Goal: Information Seeking & Learning: Understand process/instructions

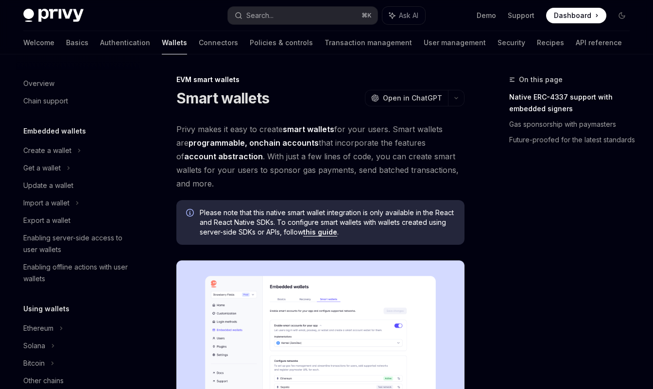
scroll to position [194, 0]
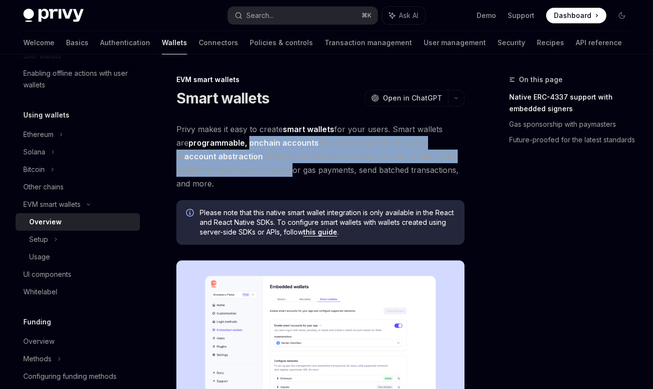
drag, startPoint x: 250, startPoint y: 163, endPoint x: 236, endPoint y: 140, distance: 27.5
click at [236, 140] on span "Privy makes it easy to create smart wallets for your users. Smart wallets are p…" at bounding box center [320, 156] width 288 height 68
click at [236, 140] on strong "programmable, onchain accounts" at bounding box center [254, 143] width 130 height 10
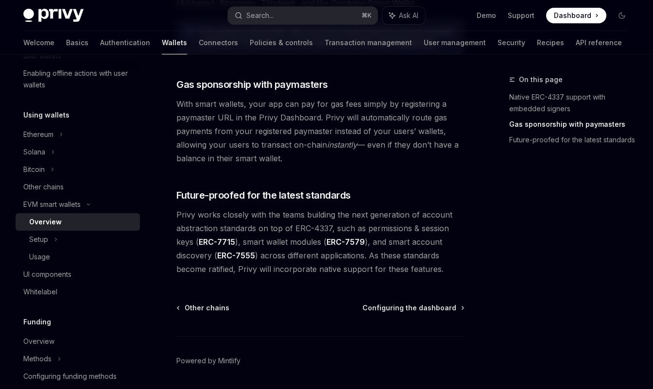
scroll to position [796, 0]
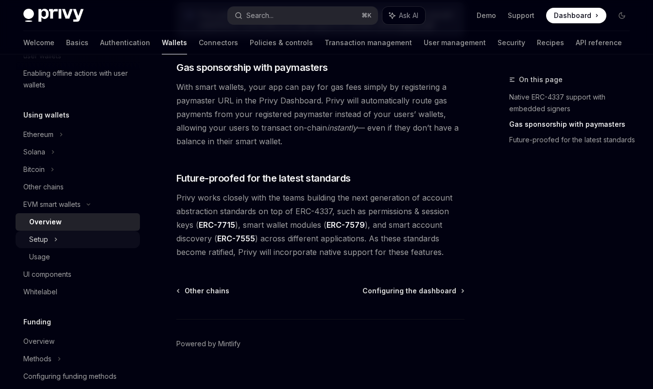
click at [59, 232] on div "Setup" at bounding box center [78, 239] width 124 height 17
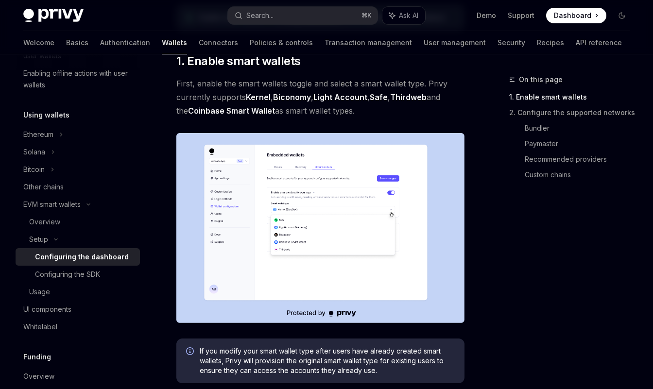
scroll to position [136, 0]
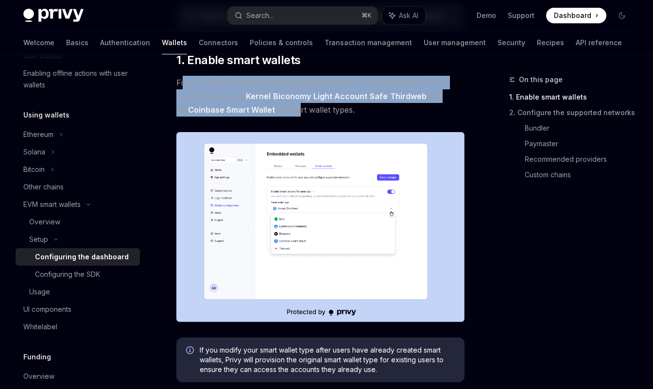
drag, startPoint x: 283, startPoint y: 115, endPoint x: 183, endPoint y: 87, distance: 104.0
click at [183, 87] on span "First, enable the smart wallets toggle and select a smart wallet type. Privy cu…" at bounding box center [320, 96] width 288 height 41
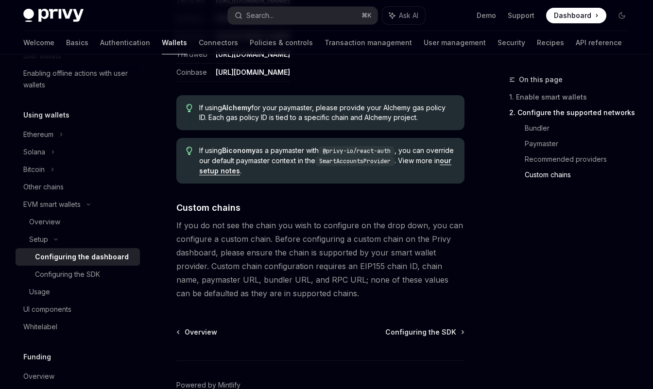
scroll to position [1264, 0]
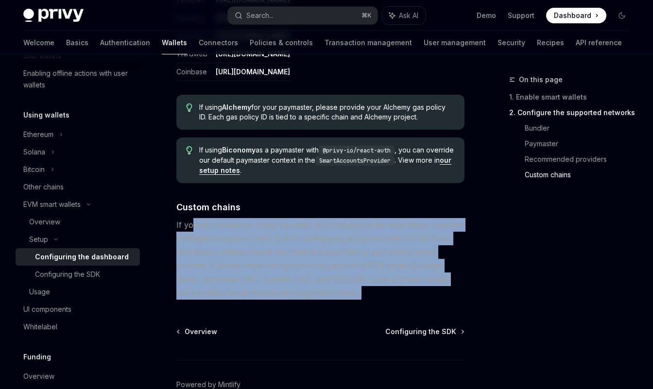
drag, startPoint x: 271, startPoint y: 291, endPoint x: 192, endPoint y: 218, distance: 107.6
click at [192, 218] on span "If you do not see the chain you wish to configure on the drop down, you can con…" at bounding box center [320, 259] width 288 height 82
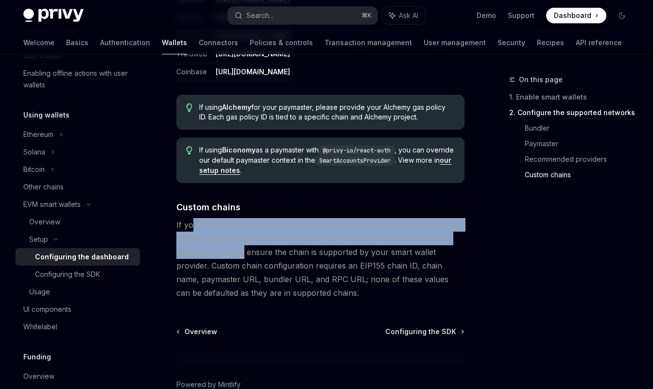
drag, startPoint x: 192, startPoint y: 218, endPoint x: 243, endPoint y: 240, distance: 56.1
click at [243, 240] on span "If you do not see the chain you wish to configure on the drop down, you can con…" at bounding box center [320, 259] width 288 height 82
drag, startPoint x: 244, startPoint y: 242, endPoint x: 186, endPoint y: 201, distance: 71.5
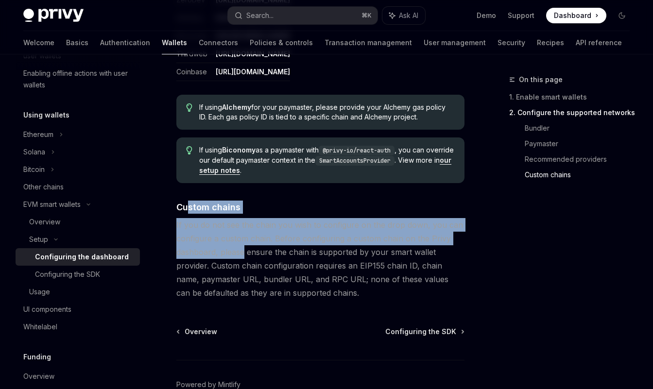
click at [209, 220] on span "If you do not see the chain you wish to configure on the drop down, you can con…" at bounding box center [320, 259] width 288 height 82
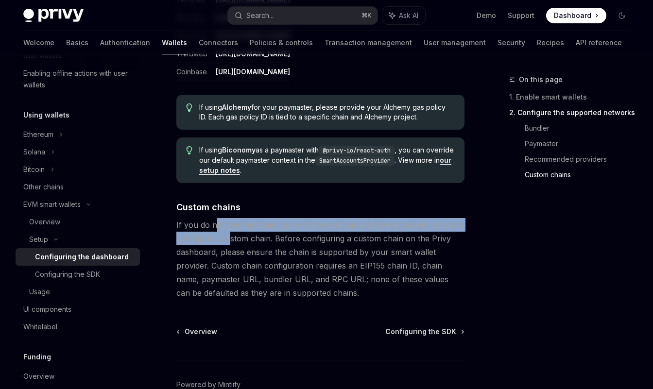
drag, startPoint x: 231, startPoint y: 228, endPoint x: 215, endPoint y: 219, distance: 18.5
click at [215, 219] on span "If you do not see the chain you wish to configure on the drop down, you can con…" at bounding box center [320, 259] width 288 height 82
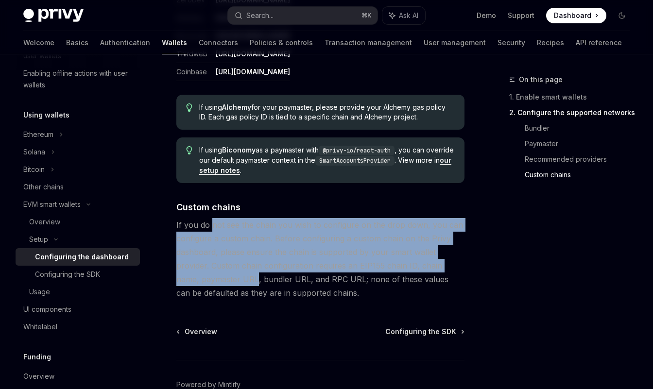
drag, startPoint x: 211, startPoint y: 216, endPoint x: 232, endPoint y: 269, distance: 57.1
click at [232, 269] on span "If you do not see the chain you wish to configure on the drop down, you can con…" at bounding box center [320, 259] width 288 height 82
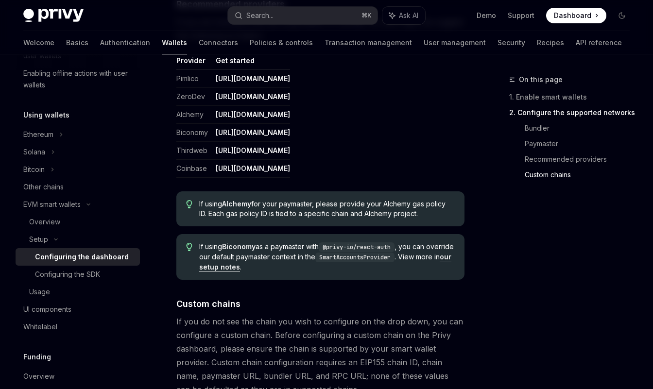
scroll to position [1154, 0]
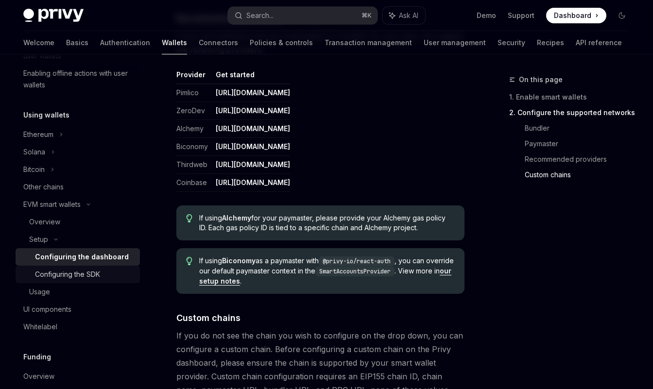
click at [97, 279] on div "Configuring the SDK" at bounding box center [67, 275] width 65 height 12
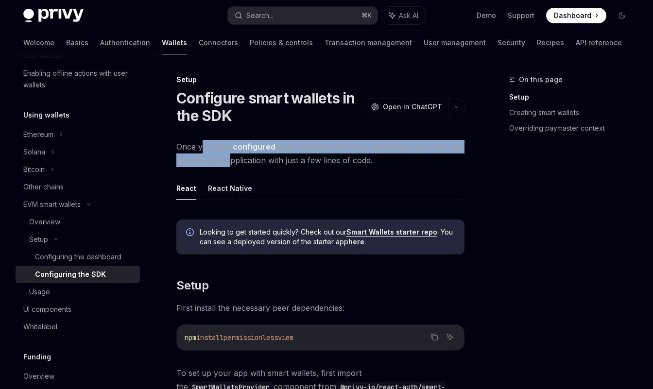
drag, startPoint x: 204, startPoint y: 149, endPoint x: 224, endPoint y: 167, distance: 27.6
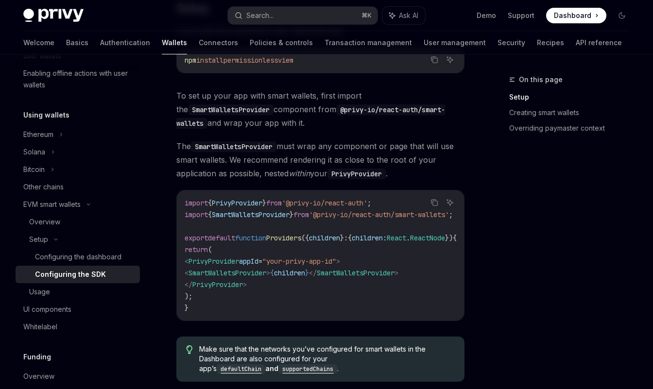
scroll to position [278, 0]
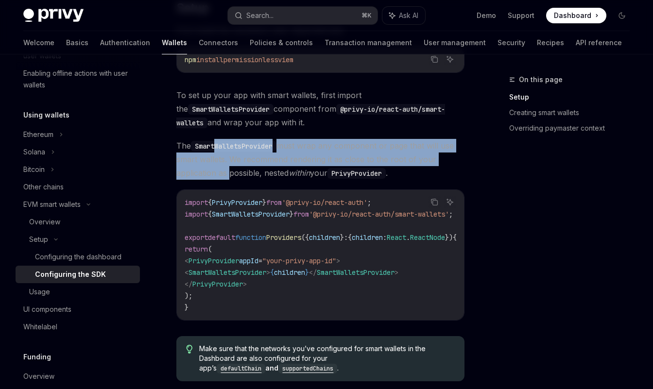
drag, startPoint x: 226, startPoint y: 174, endPoint x: 218, endPoint y: 140, distance: 34.6
click at [218, 140] on span "The SmartWalletsProvider must wrap any component or page that will use smart wa…" at bounding box center [320, 159] width 288 height 41
click at [218, 141] on code "SmartWalletsProvider" at bounding box center [234, 146] width 86 height 11
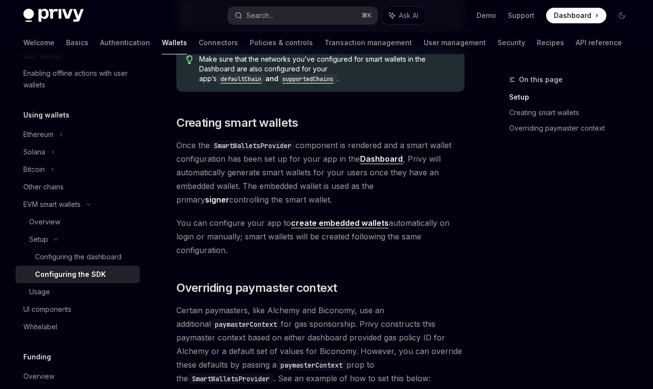
scroll to position [569, 0]
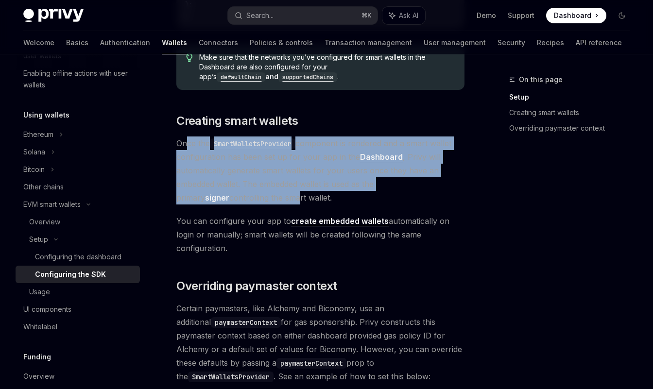
drag, startPoint x: 241, startPoint y: 203, endPoint x: 188, endPoint y: 150, distance: 74.9
click at [188, 150] on span "Once the SmartWalletsProvider component is rendered and a smart wallet configur…" at bounding box center [320, 171] width 288 height 68
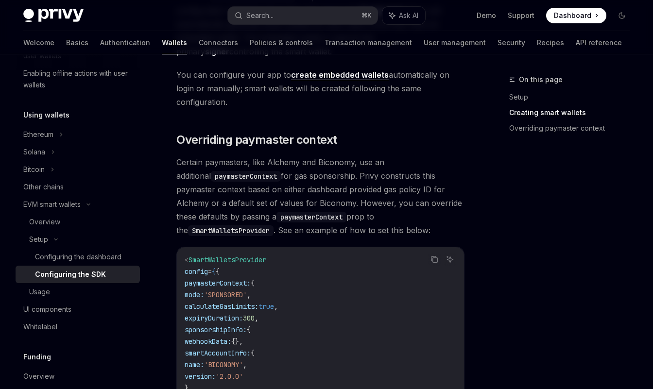
scroll to position [717, 0]
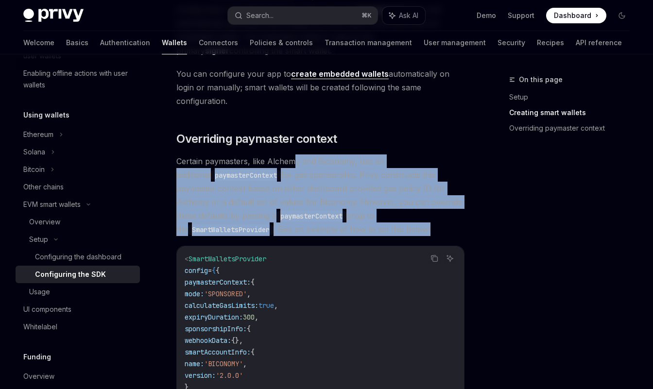
drag, startPoint x: 305, startPoint y: 230, endPoint x: 291, endPoint y: 160, distance: 71.8
click at [292, 160] on span "Certain paymasters, like Alchemy and Biconomy, use an additional paymasterConte…" at bounding box center [320, 196] width 288 height 82
click at [291, 160] on span "Certain paymasters, like Alchemy and Biconomy, use an additional paymasterConte…" at bounding box center [320, 196] width 288 height 82
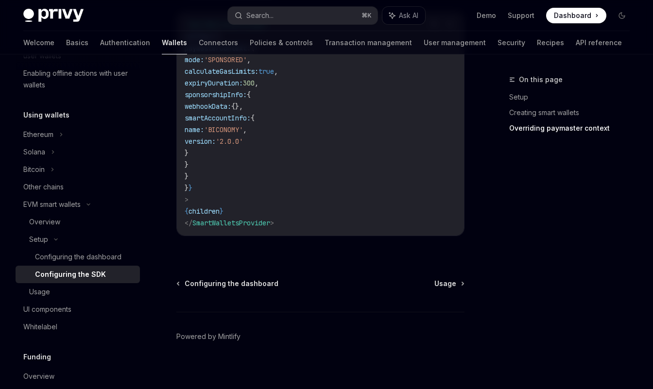
scroll to position [962, 0]
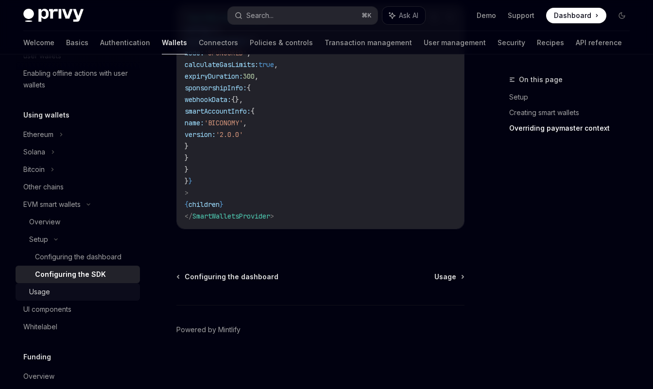
click at [84, 290] on div "Usage" at bounding box center [81, 292] width 105 height 12
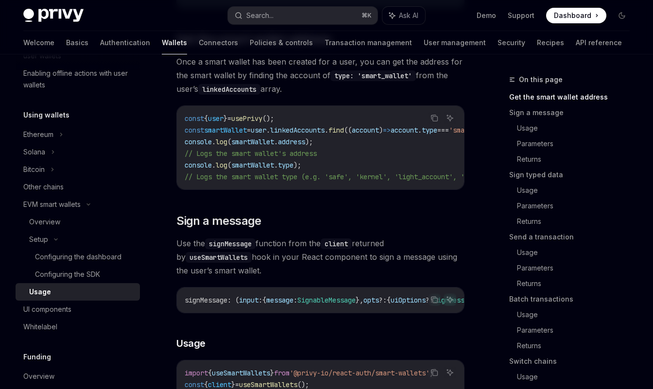
scroll to position [194, 0]
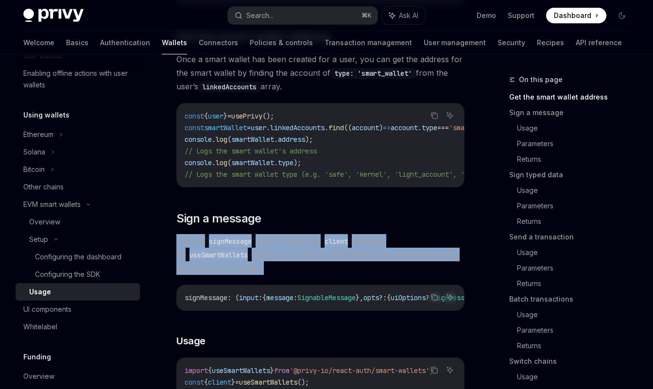
drag, startPoint x: 266, startPoint y: 221, endPoint x: 284, endPoint y: 279, distance: 61.3
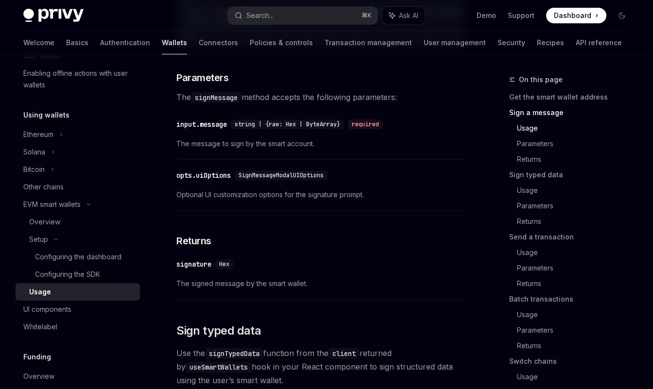
scroll to position [679, 0]
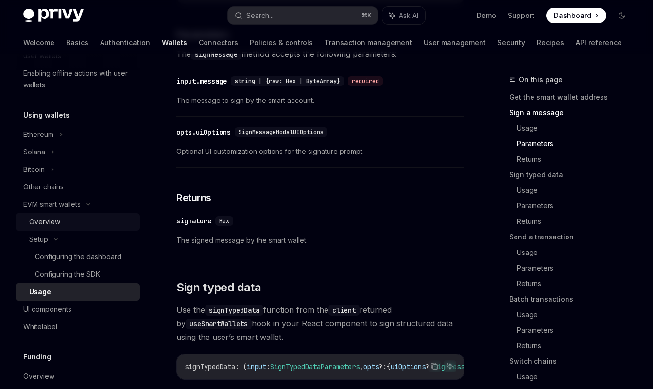
click at [70, 223] on div "Overview" at bounding box center [81, 222] width 105 height 12
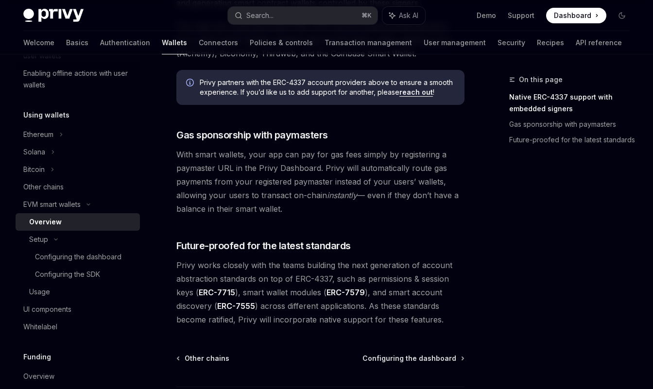
scroll to position [730, 0]
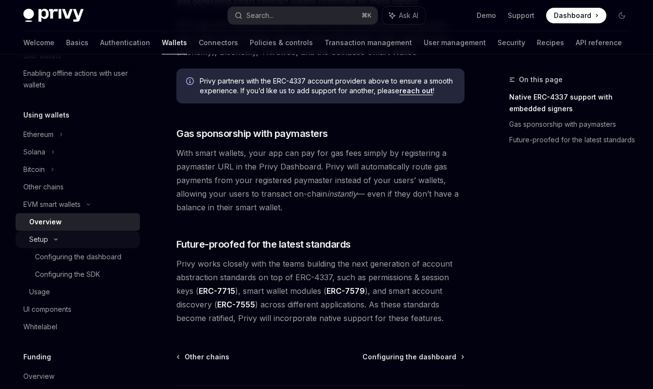
click at [42, 240] on div "Setup" at bounding box center [38, 240] width 19 height 12
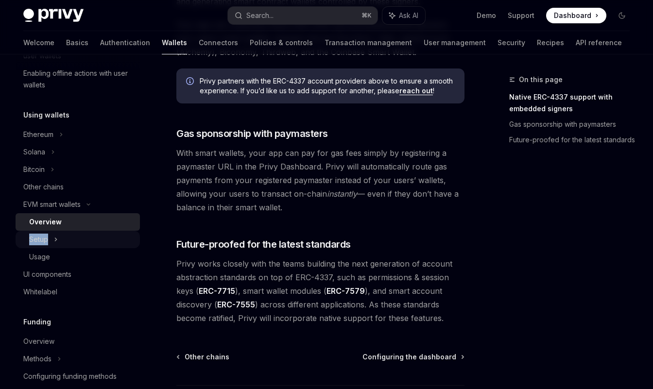
click at [42, 240] on div "Setup" at bounding box center [38, 240] width 19 height 12
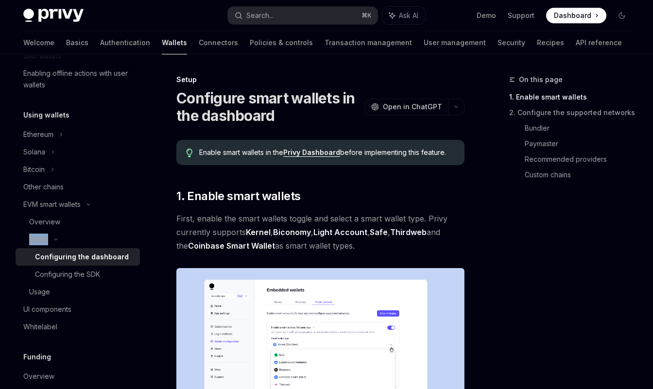
click at [46, 252] on div "Configuring the dashboard" at bounding box center [82, 257] width 94 height 12
type textarea "*"
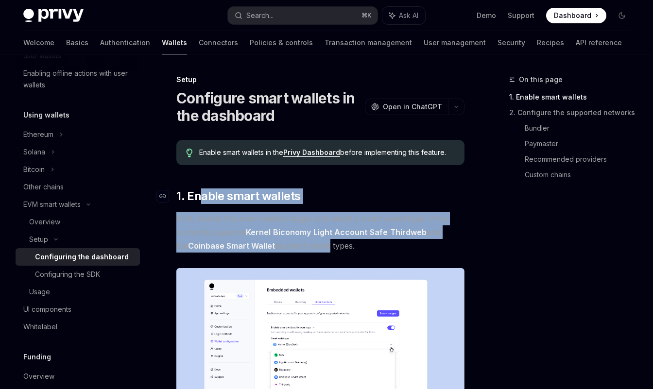
drag, startPoint x: 316, startPoint y: 248, endPoint x: 197, endPoint y: 200, distance: 127.9
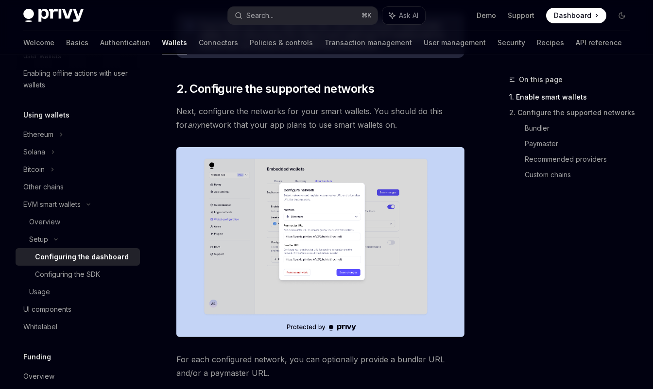
scroll to position [460, 0]
